Goal: Transaction & Acquisition: Purchase product/service

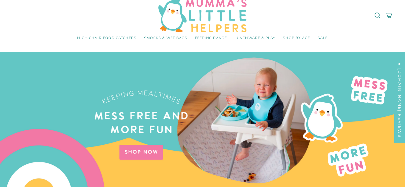
scroll to position [26, 0]
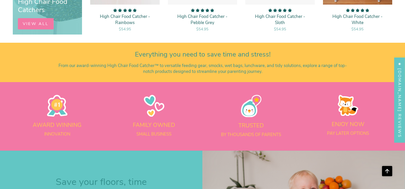
scroll to position [332, 0]
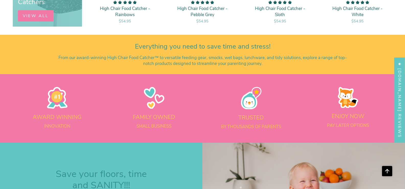
click at [345, 57] on p "From our award-winning High Chair Food Catcher™ to versatile feeding gear, smoc…" at bounding box center [202, 61] width 298 height 12
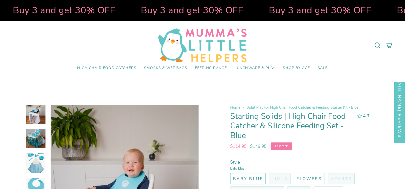
select select "pictures-first"
